Goal: Information Seeking & Learning: Learn about a topic

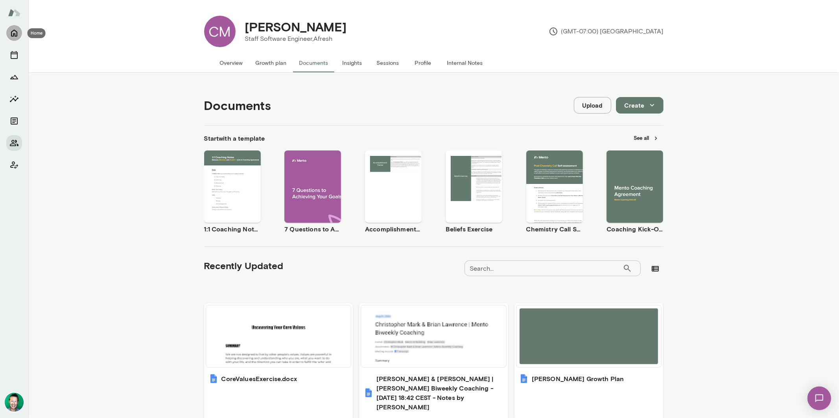
click at [14, 33] on icon "Home" at bounding box center [14, 33] width 6 height 7
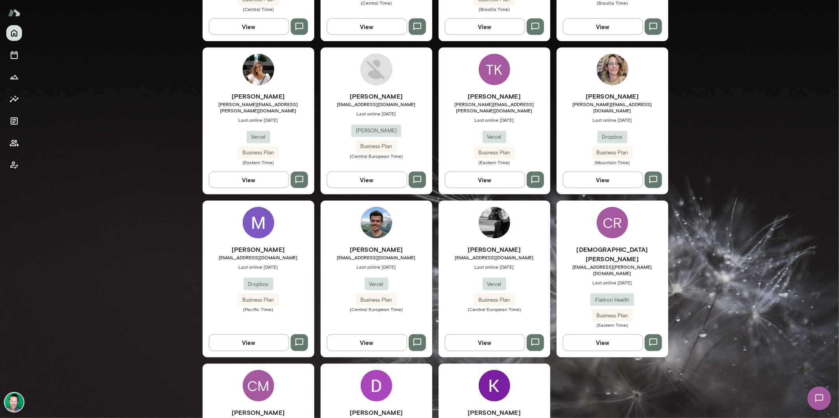
scroll to position [864, 0]
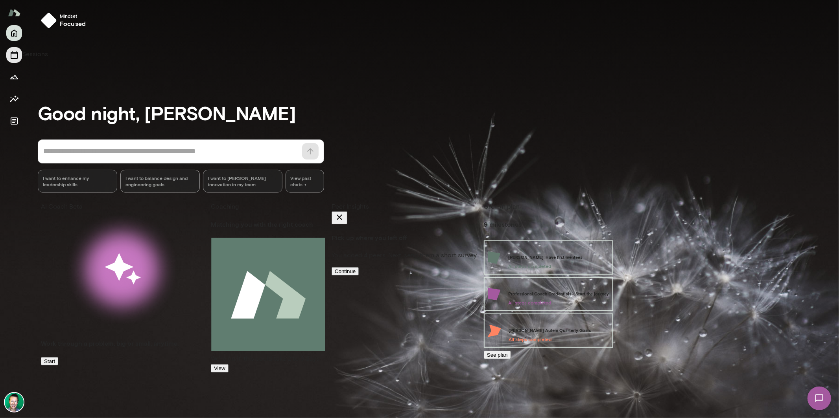
click at [17, 57] on icon "Sessions" at bounding box center [14, 55] width 7 height 8
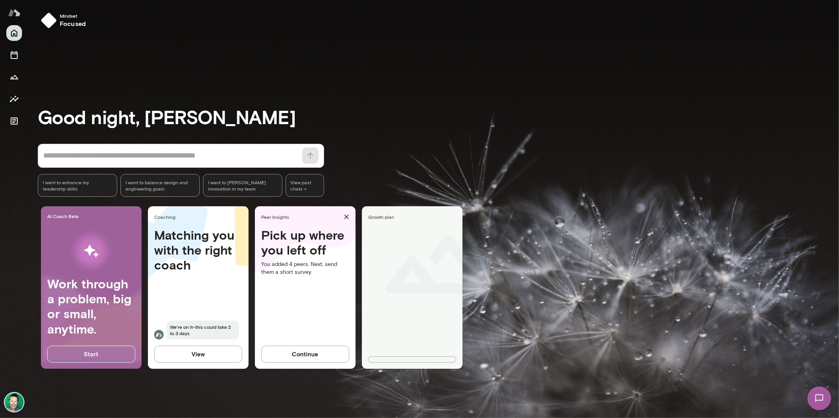
click at [19, 406] on img at bounding box center [14, 402] width 19 height 19
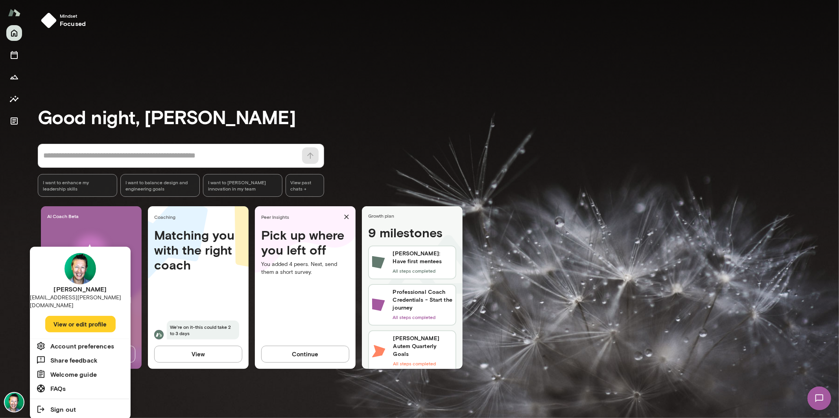
click at [25, 59] on div at bounding box center [419, 209] width 839 height 418
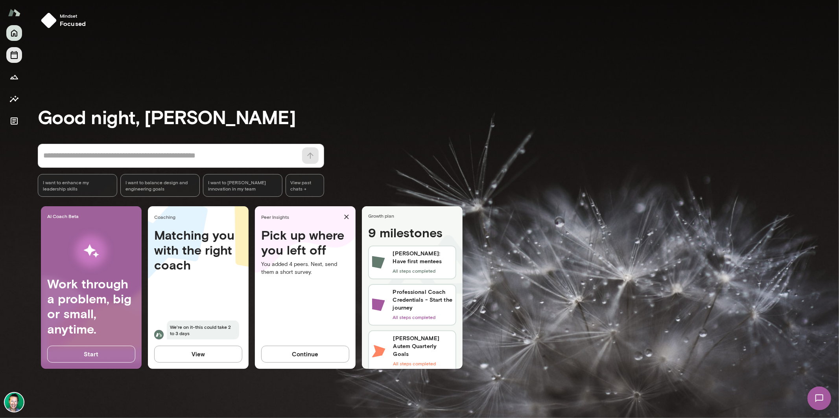
click at [7, 61] on button "Sessions" at bounding box center [14, 55] width 16 height 16
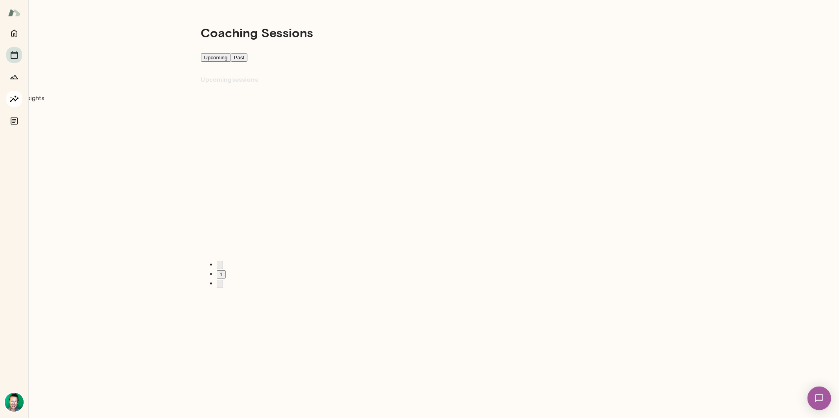
click at [19, 98] on button "Insights" at bounding box center [14, 99] width 16 height 16
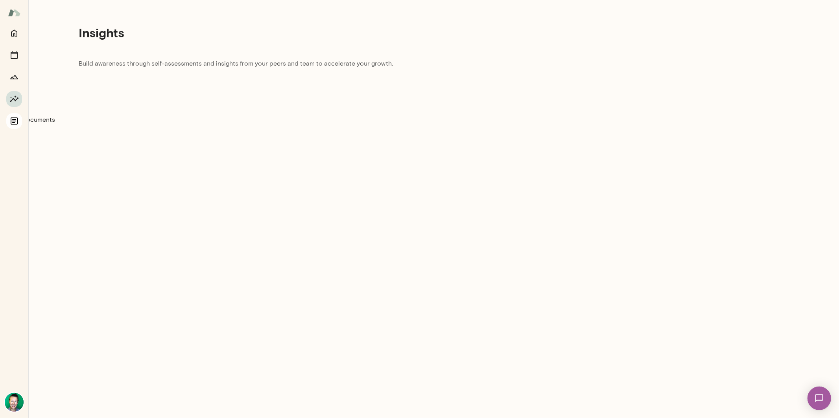
click at [19, 125] on button "Documents" at bounding box center [14, 121] width 16 height 16
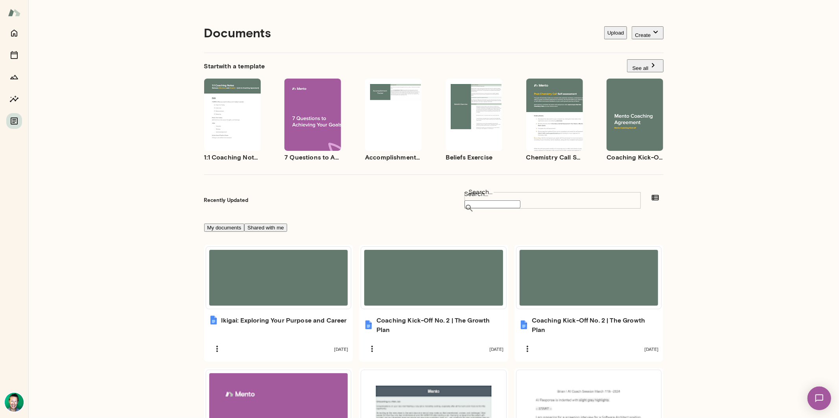
click at [793, 413] on div "Documents Upload Create Start with a template See all Use template Preview 1:1 …" at bounding box center [433, 323] width 811 height 647
click at [757, 231] on div "Documents Upload Create Start with a template See all Use template Preview 1:1 …" at bounding box center [433, 323] width 811 height 647
click at [815, 392] on img at bounding box center [819, 398] width 32 height 32
click at [162, 29] on div "Documents Upload Create Start with a template See all Use template Preview 1:1 …" at bounding box center [433, 323] width 811 height 647
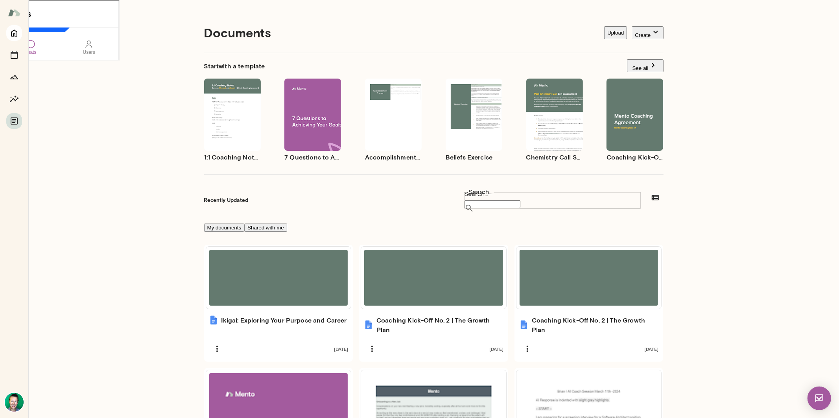
click at [12, 32] on icon "Home" at bounding box center [14, 33] width 6 height 7
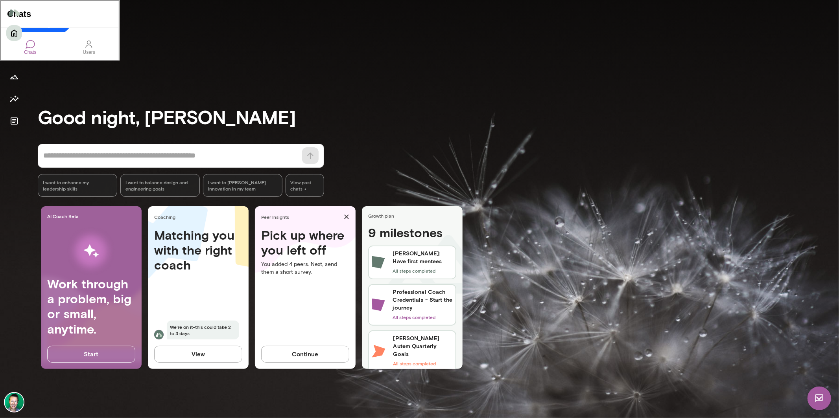
click at [820, 402] on img at bounding box center [819, 399] width 24 height 24
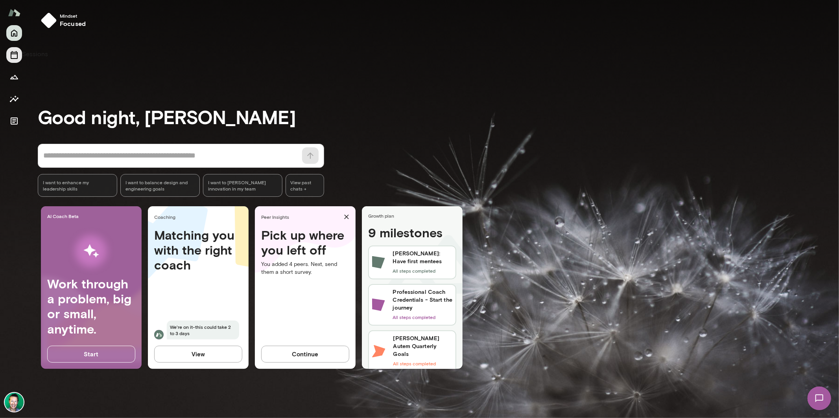
click at [17, 55] on icon "Sessions" at bounding box center [13, 54] width 9 height 9
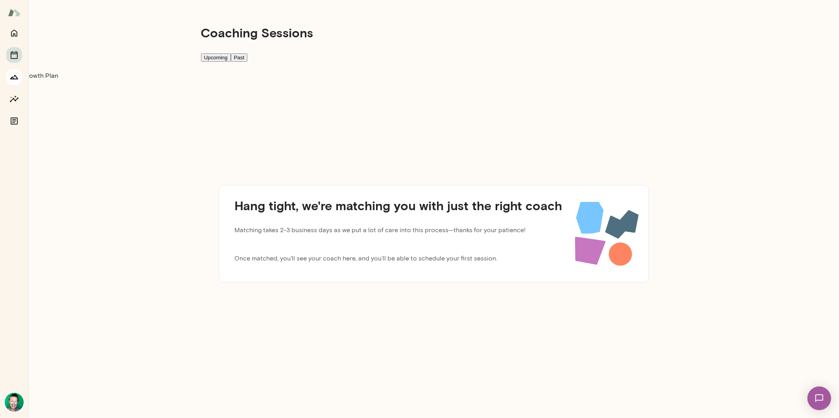
click at [15, 75] on icon "Growth Plan" at bounding box center [14, 77] width 8 height 4
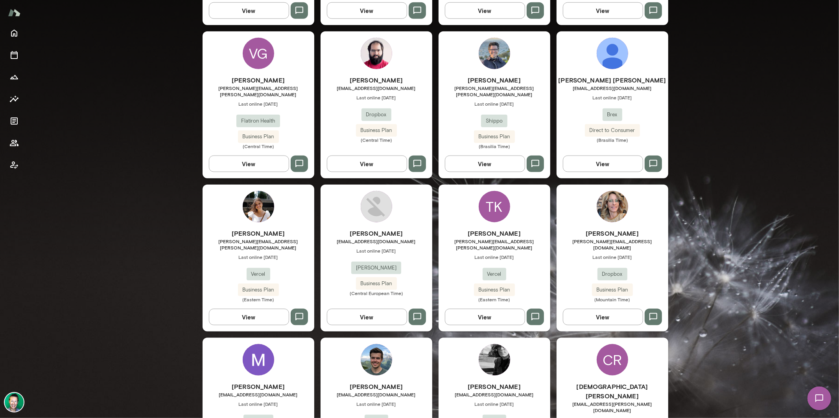
scroll to position [682, 0]
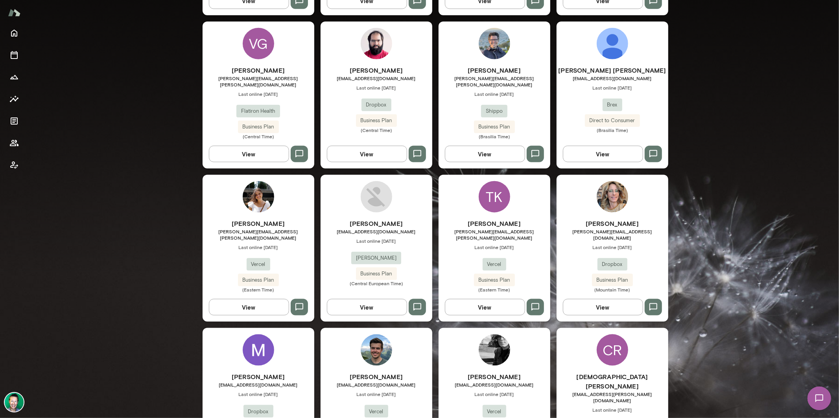
click at [462, 299] on button "View" at bounding box center [485, 307] width 80 height 17
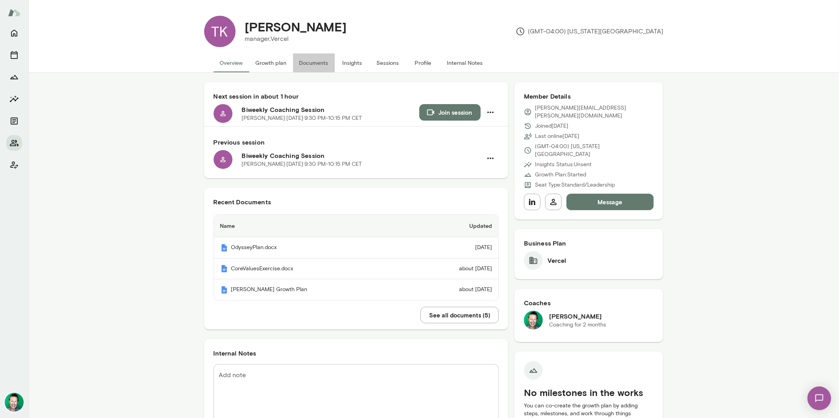
click at [303, 63] on button "Documents" at bounding box center [314, 62] width 42 height 19
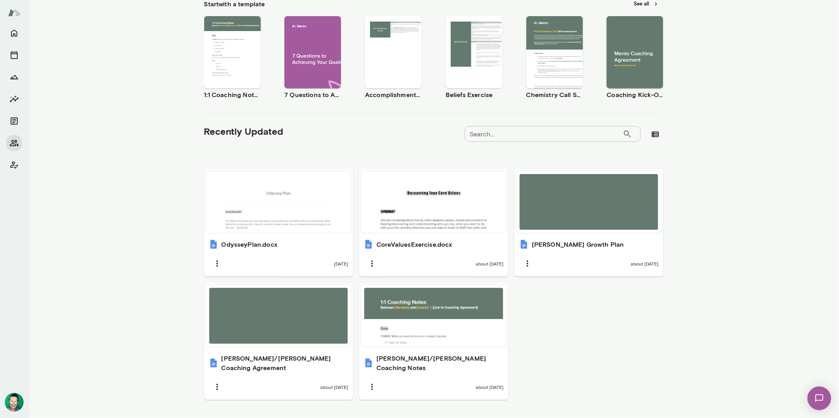
scroll to position [144, 0]
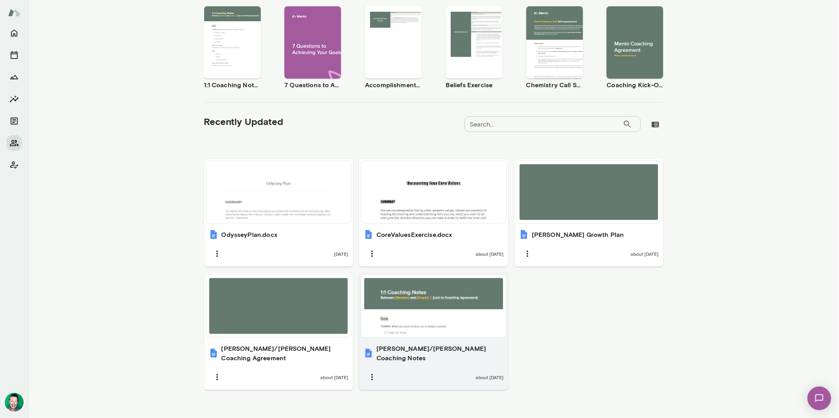
click at [421, 303] on div at bounding box center [433, 306] width 139 height 56
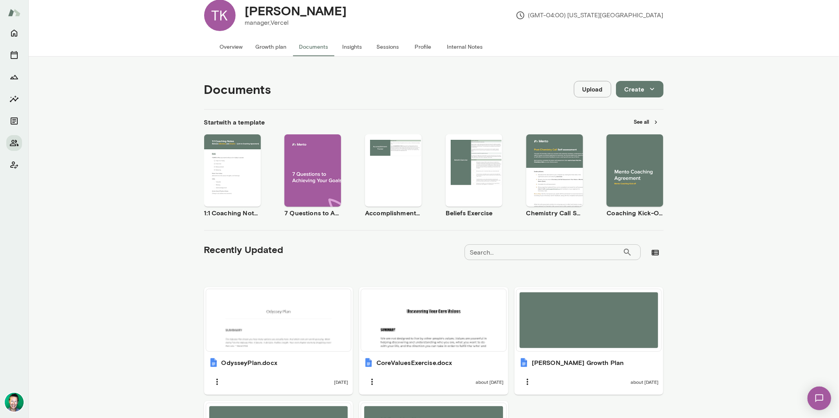
scroll to position [0, 0]
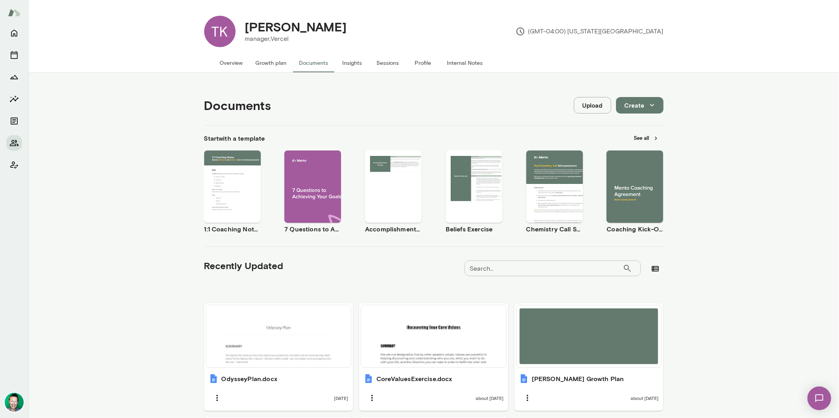
click at [822, 394] on img at bounding box center [819, 398] width 32 height 32
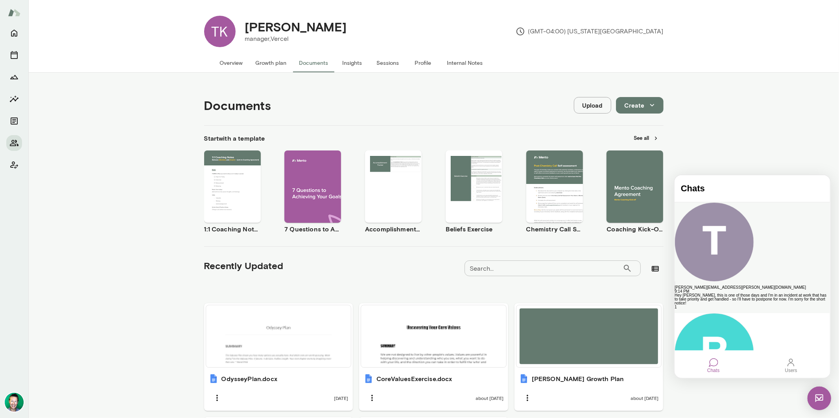
click at [769, 293] on div "Hey Brian, this is one of those days and I'm in an incident at work that has to…" at bounding box center [751, 299] width 155 height 12
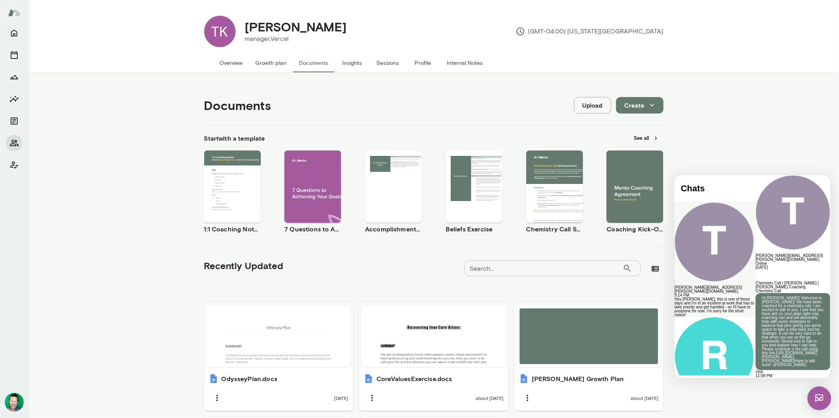
scroll to position [262, 0]
click at [756, 394] on div at bounding box center [792, 396] width 75 height 4
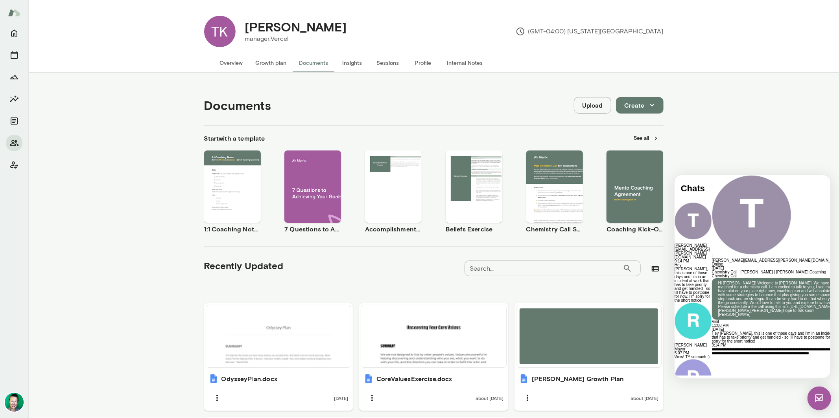
click at [730, 347] on div "**********" at bounding box center [783, 366] width 143 height 39
click at [793, 347] on div "**********" at bounding box center [783, 365] width 143 height 36
click at [725, 347] on div "**********" at bounding box center [783, 366] width 143 height 39
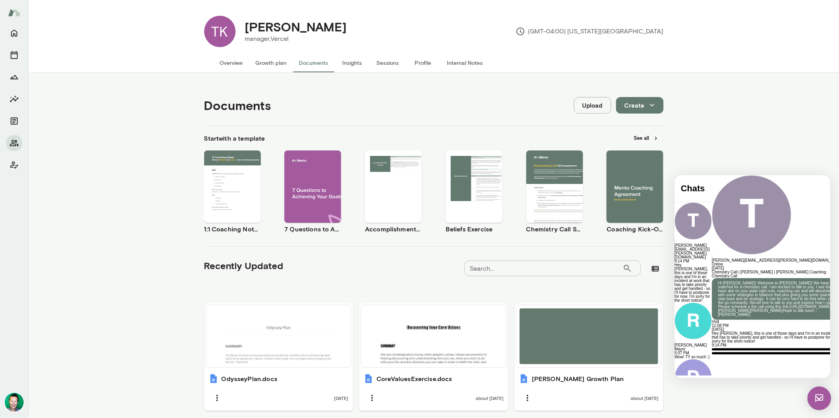
click at [768, 347] on div "**********" at bounding box center [783, 366] width 143 height 39
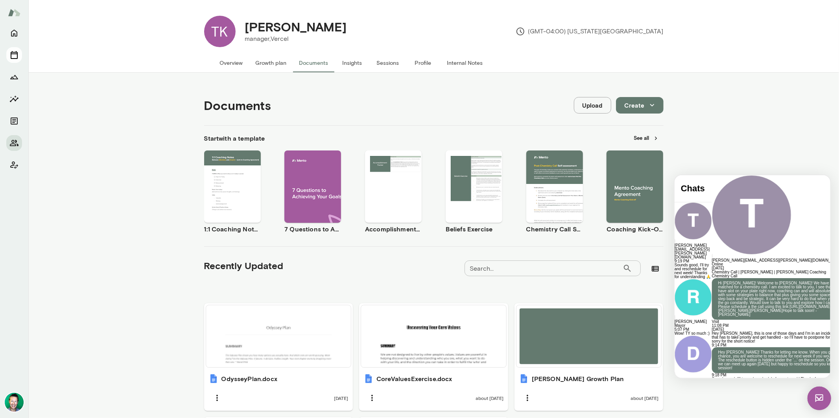
scroll to position [406, 0]
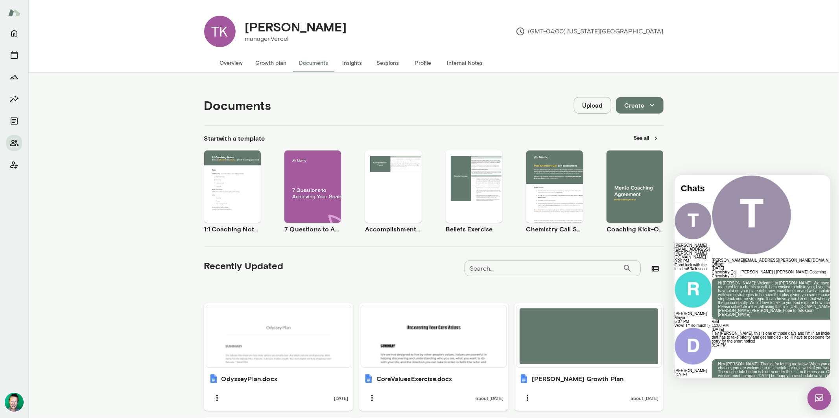
scroll to position [438, 0]
click at [821, 399] on img at bounding box center [819, 399] width 24 height 24
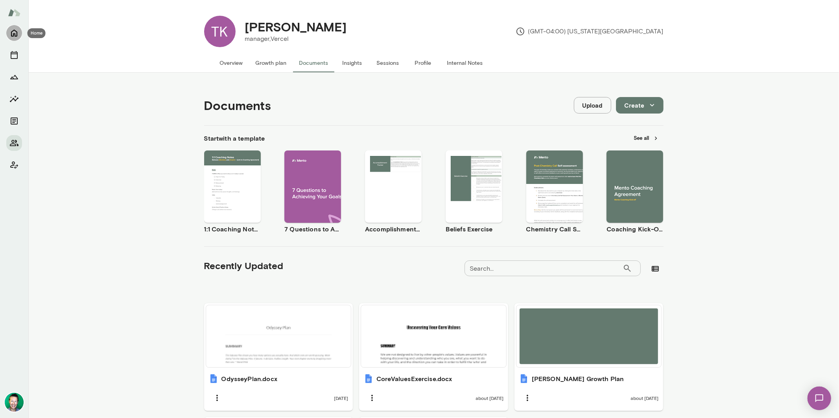
click at [15, 31] on icon "Home" at bounding box center [13, 32] width 9 height 9
